Goal: Task Accomplishment & Management: Manage account settings

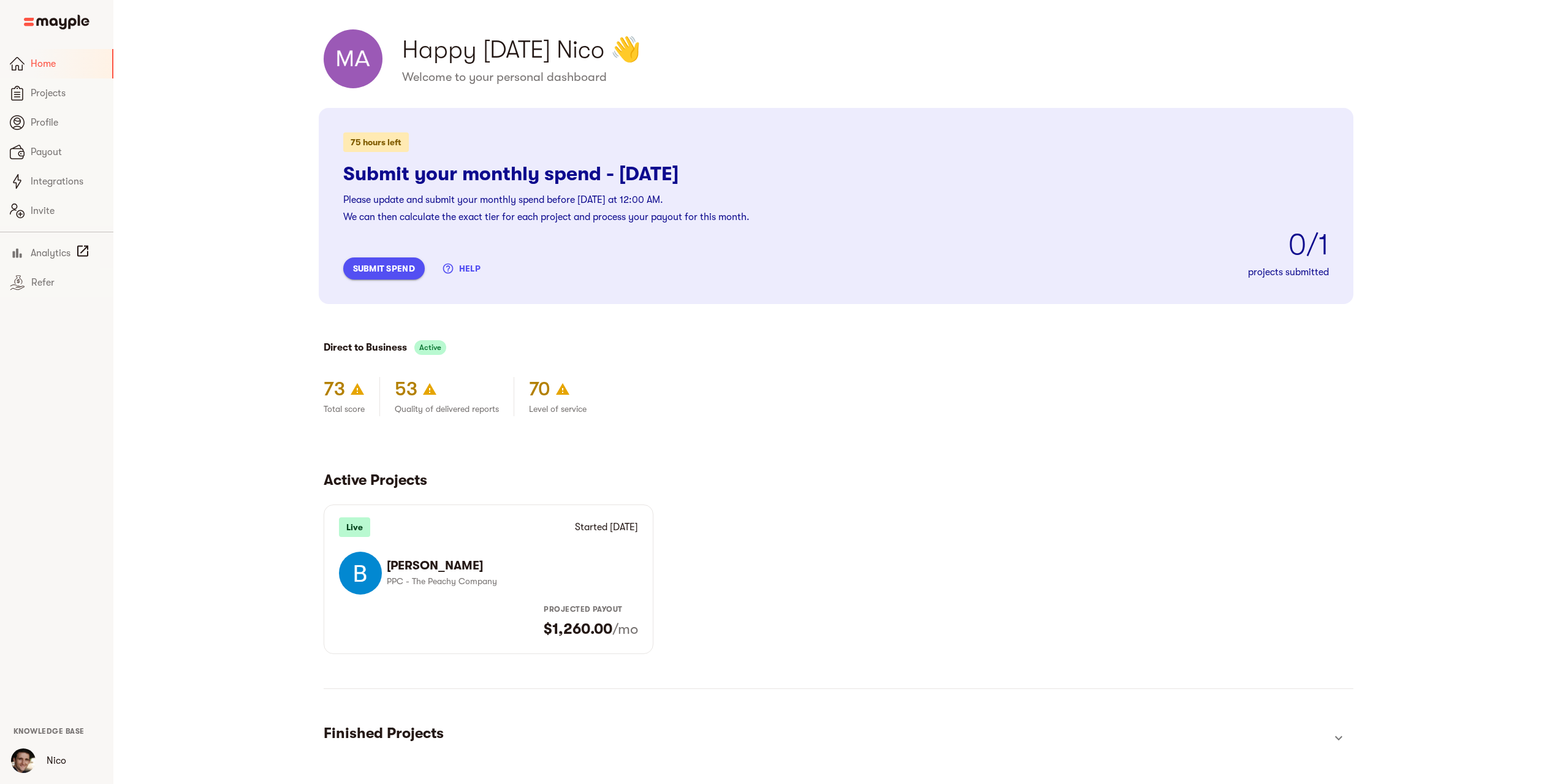
click at [414, 269] on span "submit spend" at bounding box center [383, 268] width 62 height 15
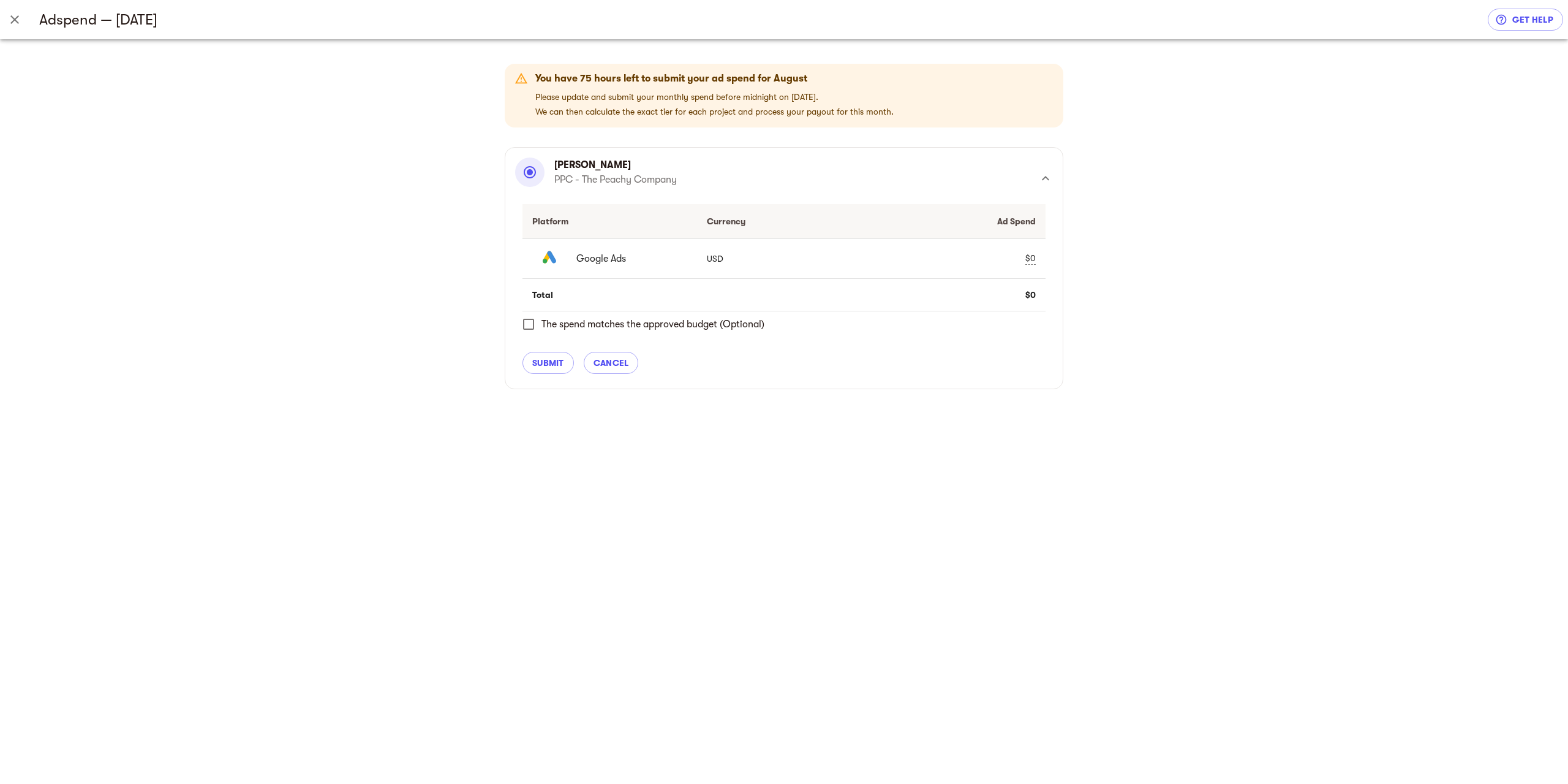
click at [1035, 261] on div "$0" at bounding box center [1030, 259] width 11 height 13
type input "02145"
click at [1010, 259] on span "check" at bounding box center [1008, 259] width 15 height 15
click at [559, 359] on span "submit" at bounding box center [548, 363] width 32 height 15
click at [552, 358] on div "You have 75 hours left to submit your ad spend for August Please update and sub…" at bounding box center [784, 411] width 1568 height 744
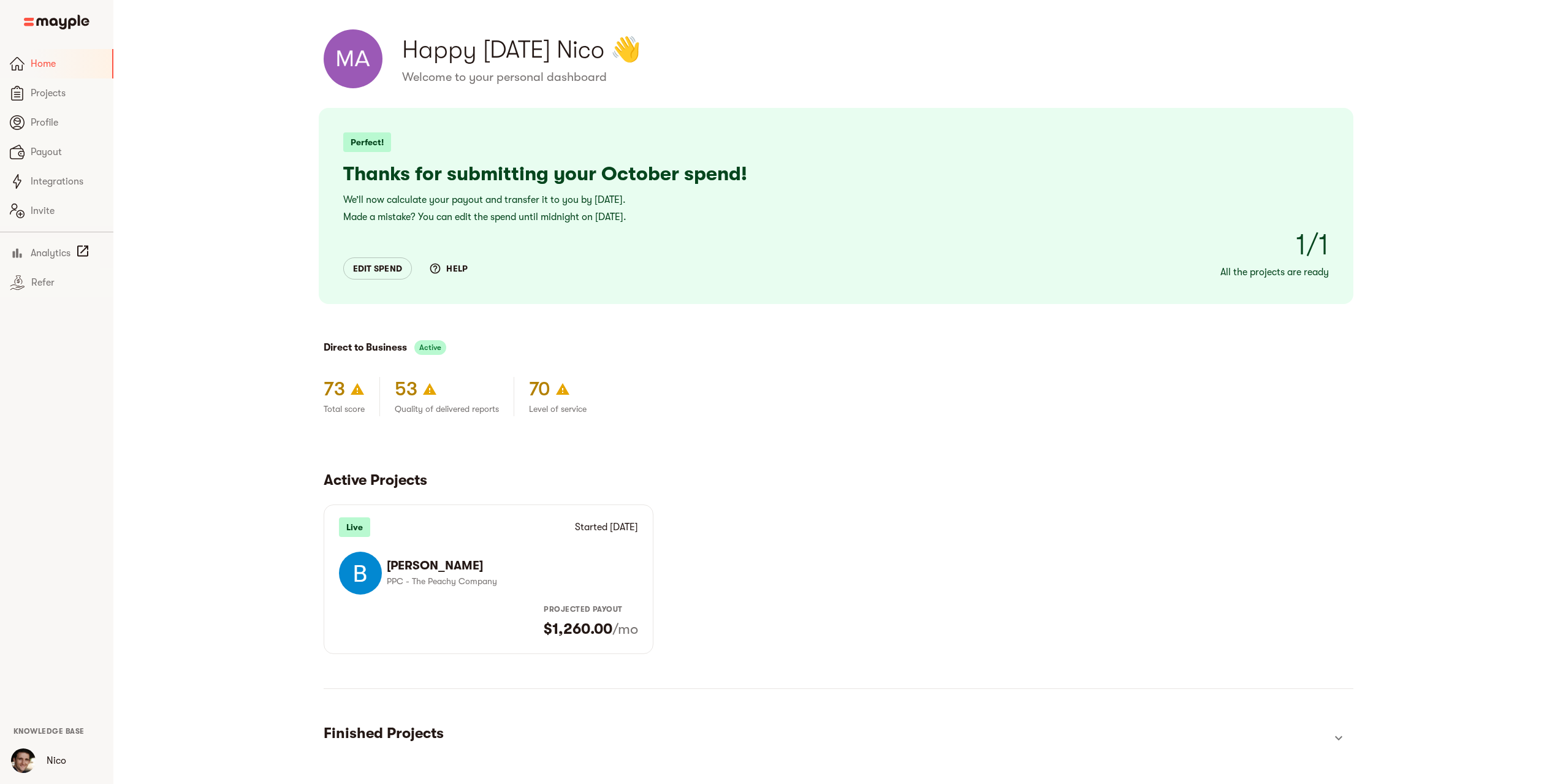
click at [390, 268] on span "edit spend" at bounding box center [378, 268] width 50 height 15
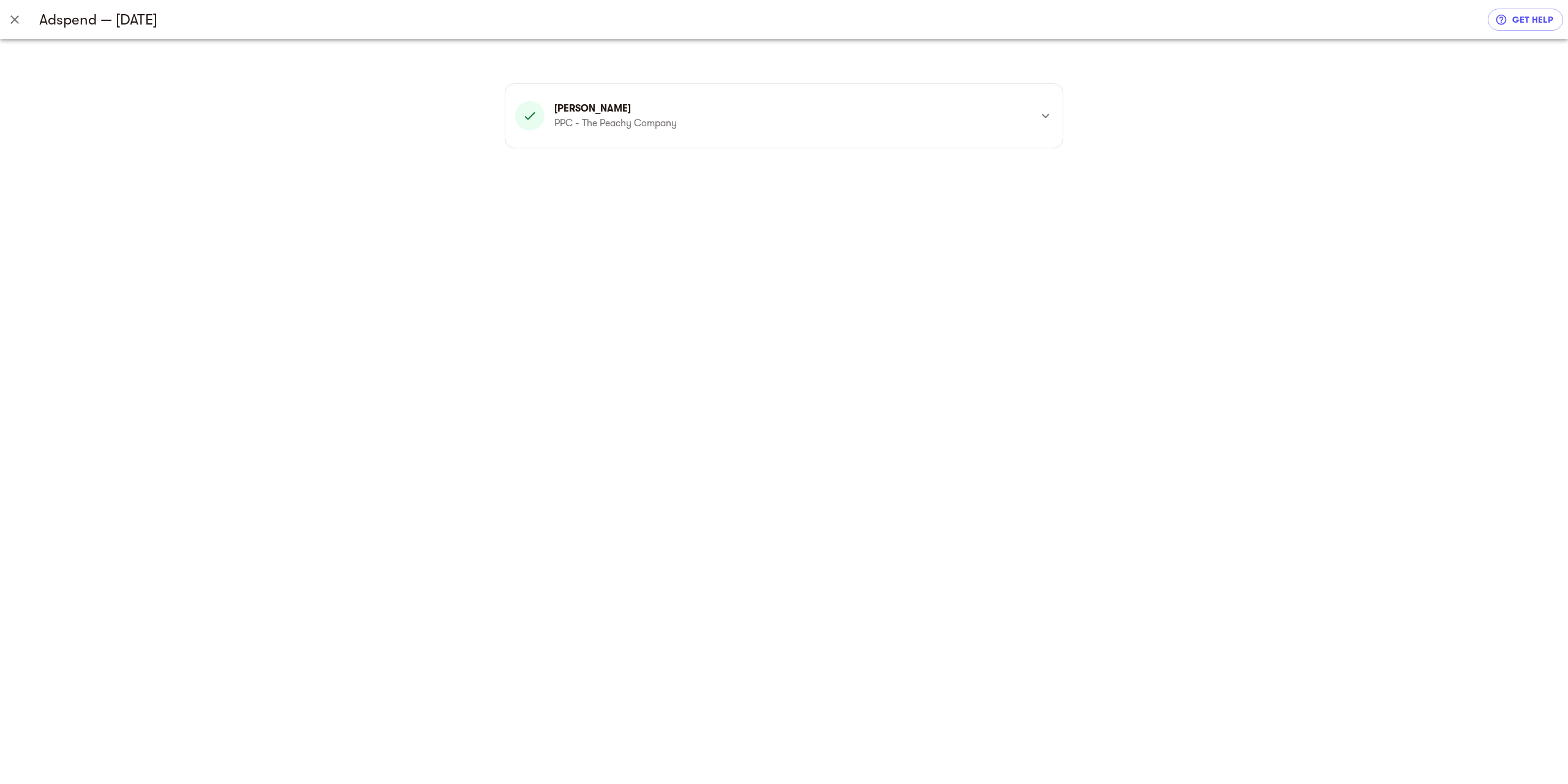
click at [1031, 108] on div "Anderson Taylor PPC - The Peachy Company" at bounding box center [784, 115] width 538 height 44
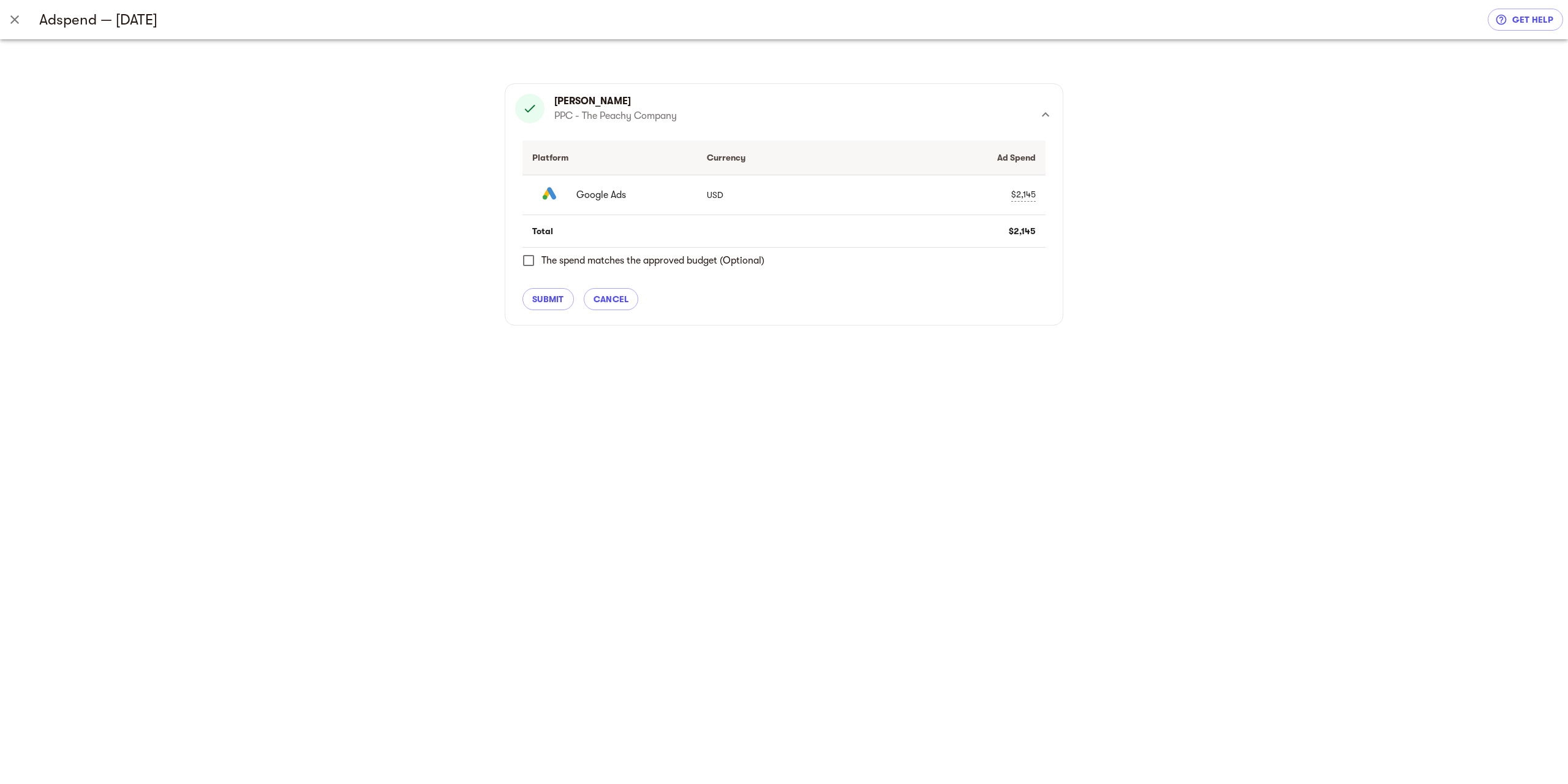
click at [553, 289] on button "submit" at bounding box center [548, 299] width 52 height 22
click at [22, 11] on button "Close" at bounding box center [15, 20] width 30 height 30
click at [16, 16] on icon "Close" at bounding box center [14, 19] width 15 height 15
click at [13, 21] on icon "Close" at bounding box center [15, 20] width 8 height 8
click at [13, 25] on icon "Close" at bounding box center [14, 19] width 15 height 15
